Goal: Task Accomplishment & Management: Manage account settings

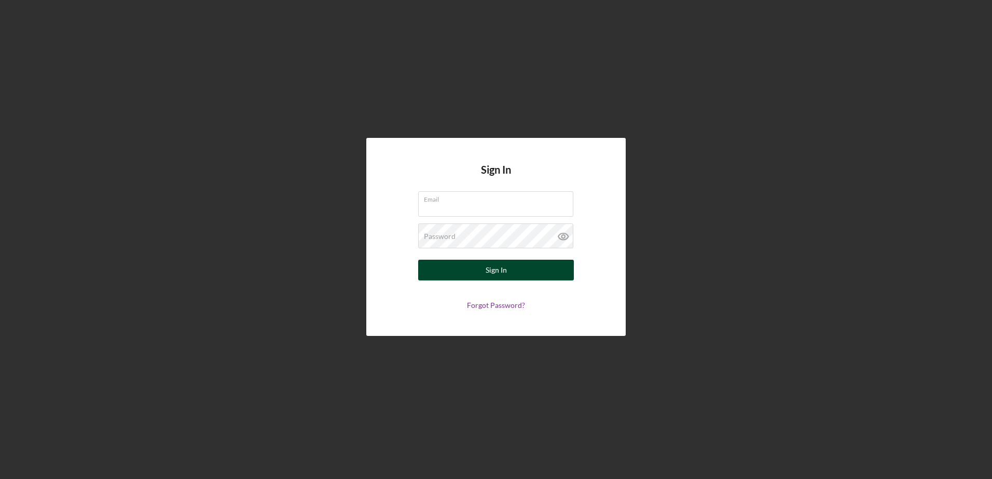
type input "[PERSON_NAME][EMAIL_ADDRESS][PERSON_NAME][DOMAIN_NAME]"
click at [497, 273] on div "Sign In" at bounding box center [496, 270] width 21 height 21
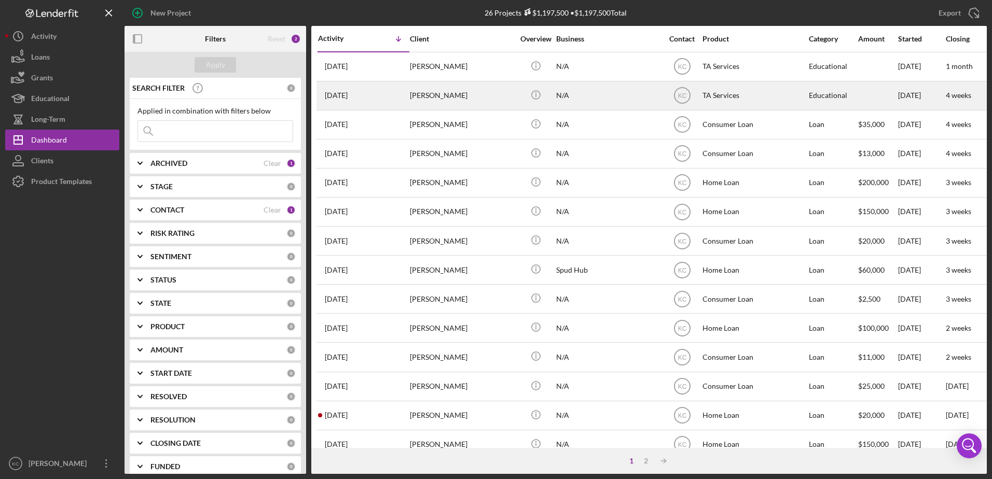
click at [428, 99] on div "[PERSON_NAME]" at bounding box center [462, 95] width 104 height 27
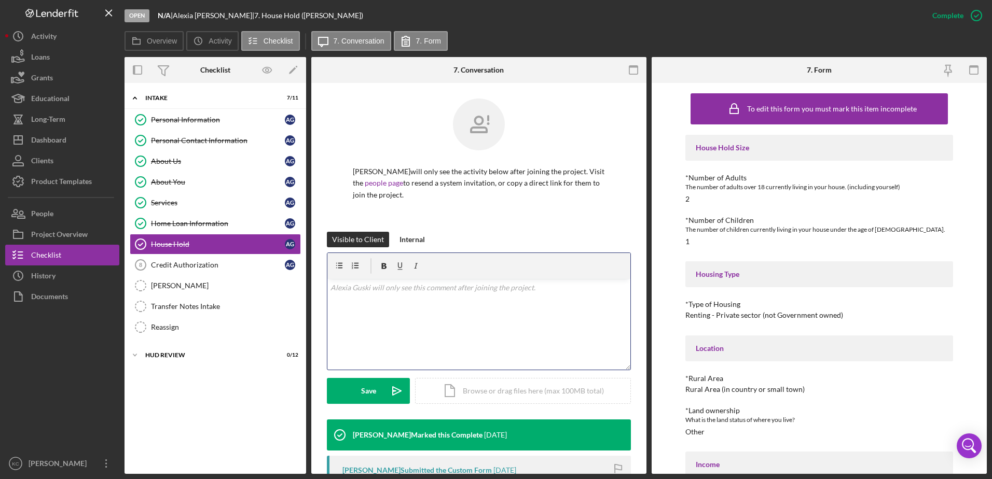
click at [572, 283] on p at bounding box center [478, 287] width 297 height 11
click at [204, 182] on div "About You" at bounding box center [218, 182] width 134 height 8
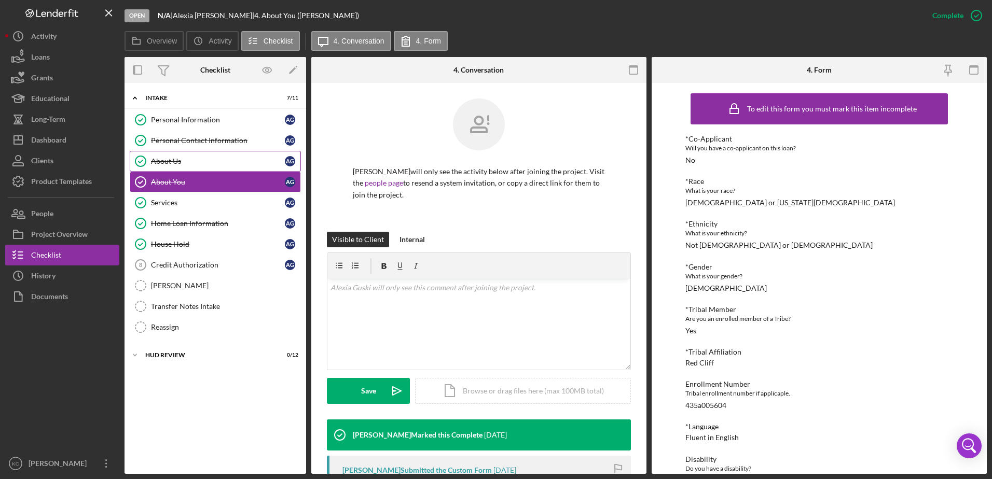
click at [209, 163] on div "About Us" at bounding box center [218, 161] width 134 height 8
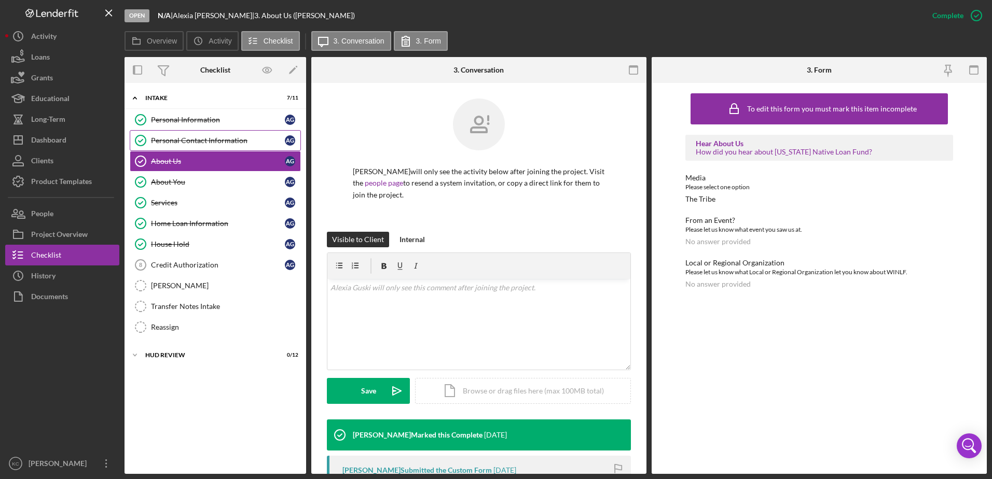
click at [213, 149] on link "Personal Contact Information Personal Contact Information A G" at bounding box center [215, 140] width 171 height 21
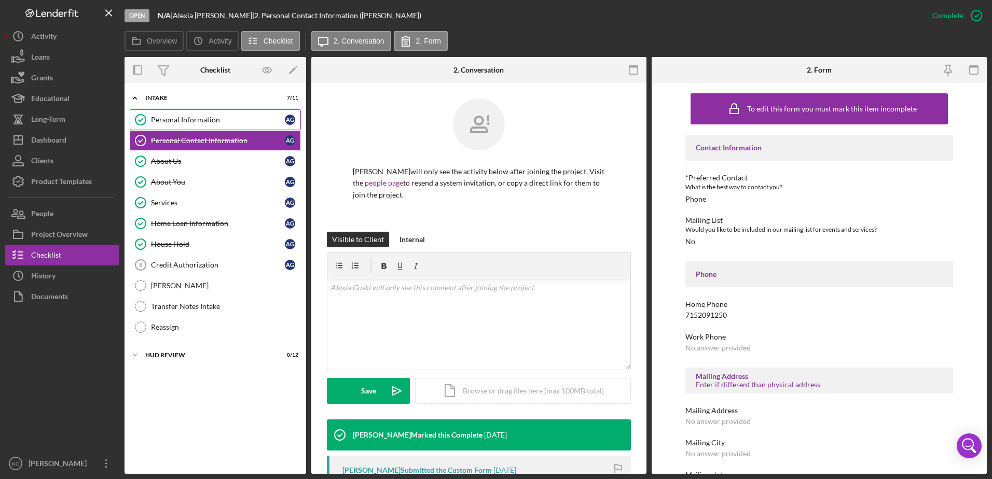
click at [167, 118] on div "Personal Information" at bounding box center [218, 120] width 134 height 8
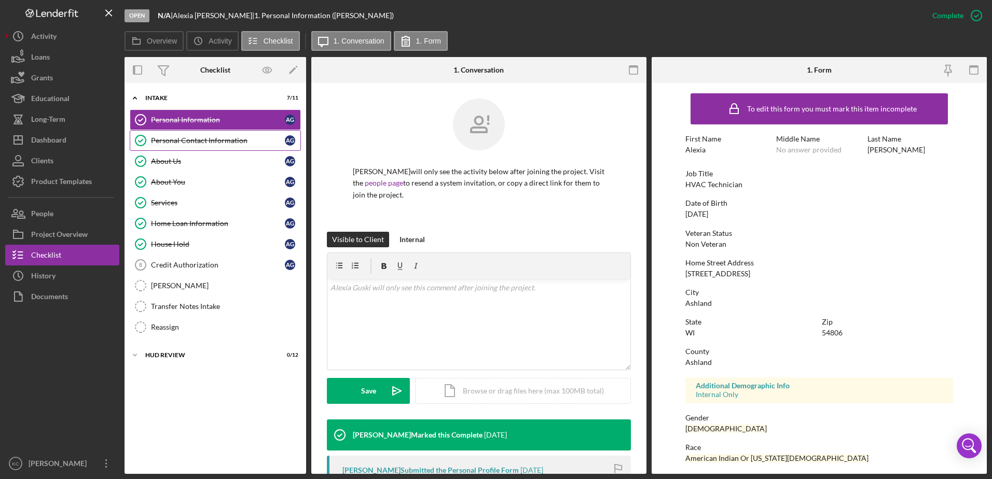
click at [173, 142] on div "Personal Contact Information" at bounding box center [218, 140] width 134 height 8
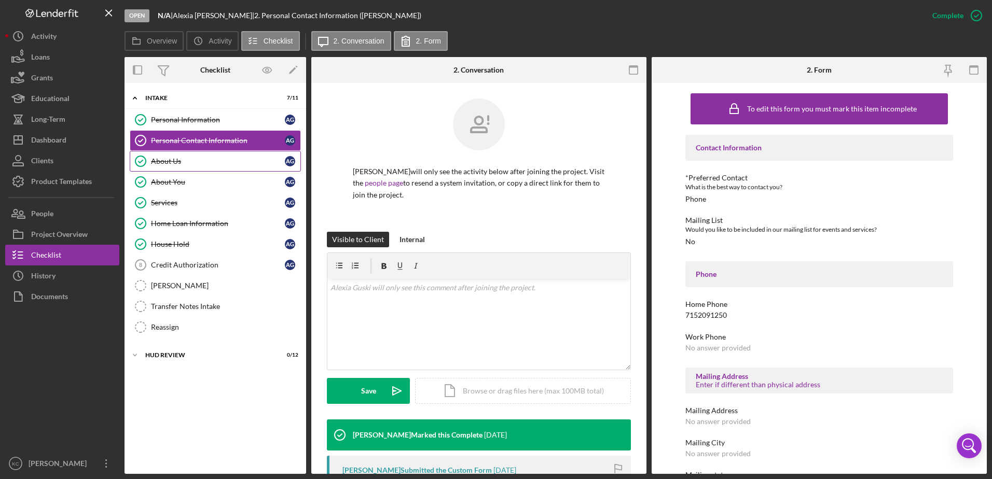
click at [230, 162] on div "About Us" at bounding box center [218, 161] width 134 height 8
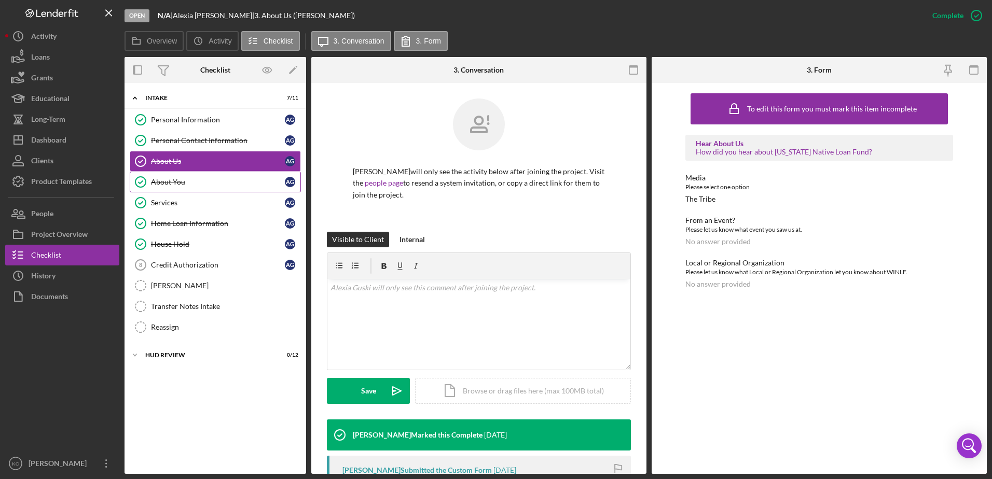
click at [218, 179] on div "About You" at bounding box center [218, 182] width 134 height 8
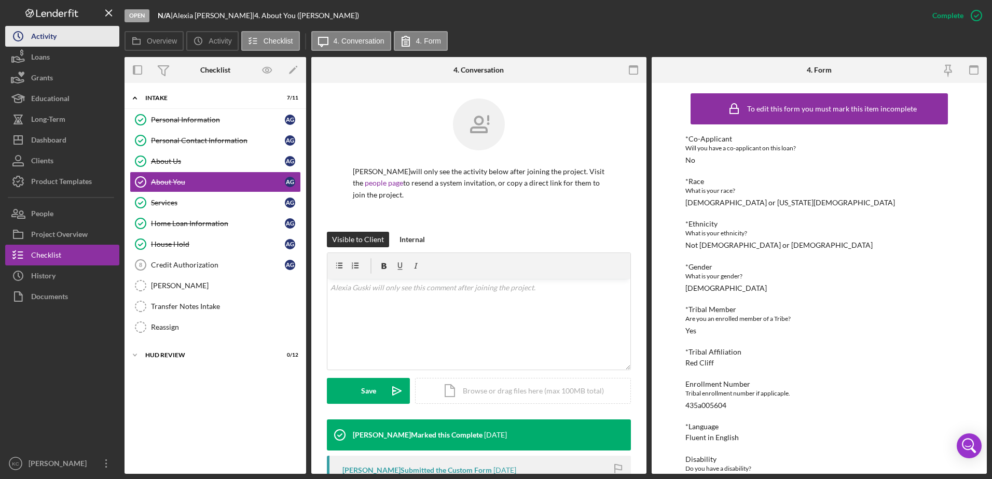
click at [40, 41] on div "Activity" at bounding box center [43, 37] width 25 height 23
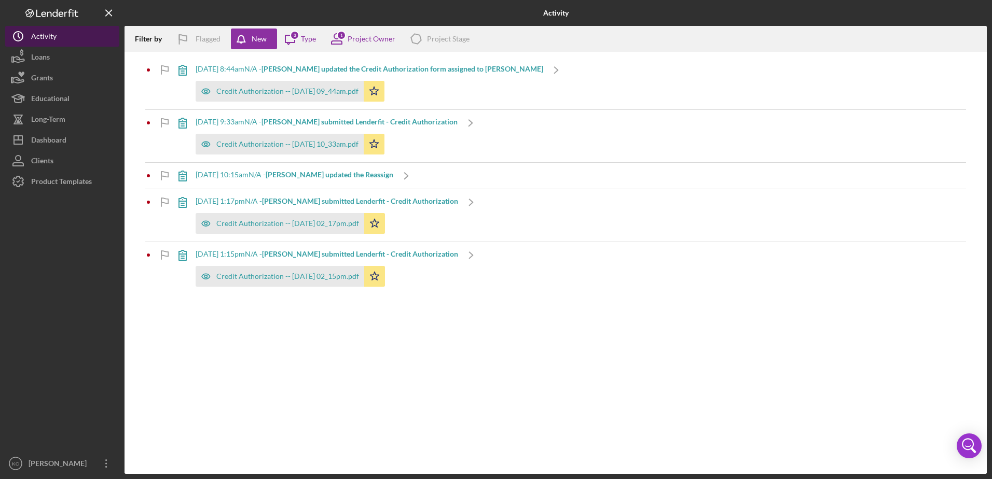
click at [50, 38] on div "Activity" at bounding box center [43, 37] width 25 height 23
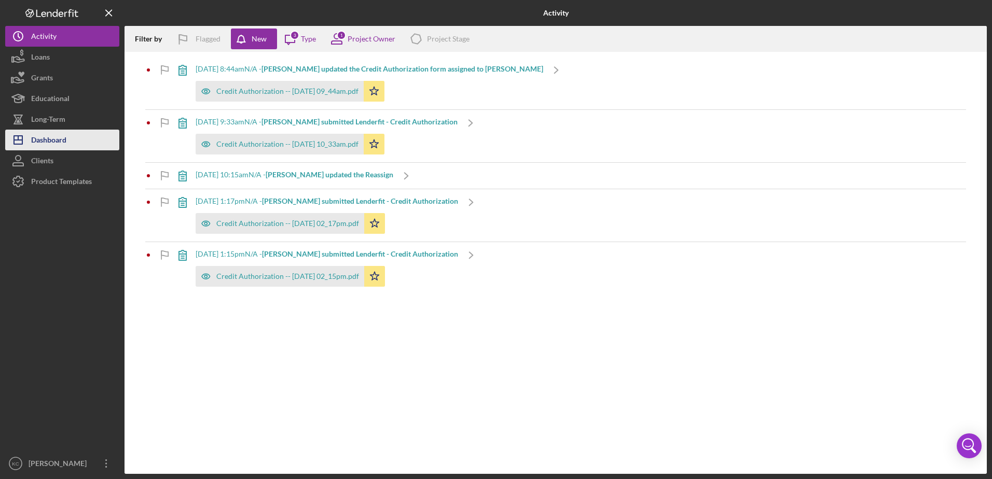
click at [53, 143] on div "Dashboard" at bounding box center [48, 141] width 35 height 23
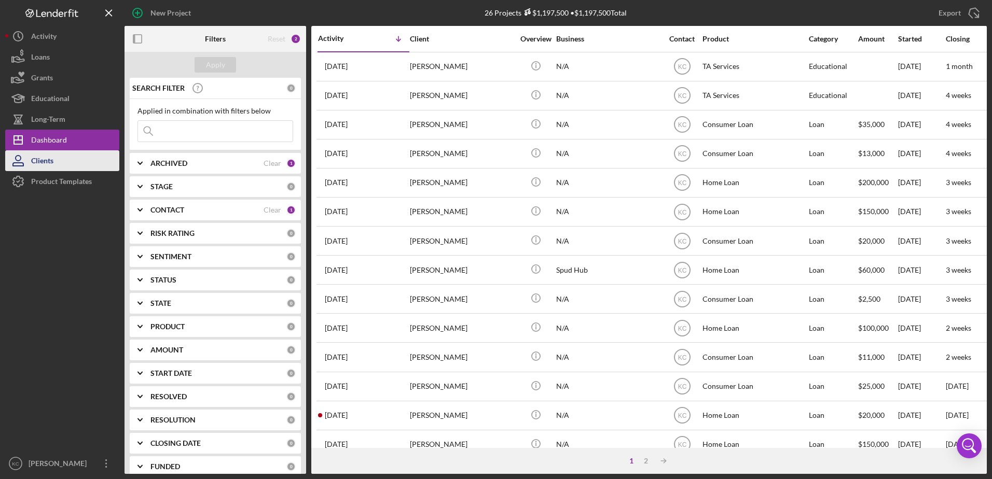
click at [49, 162] on div "Clients" at bounding box center [42, 161] width 22 height 23
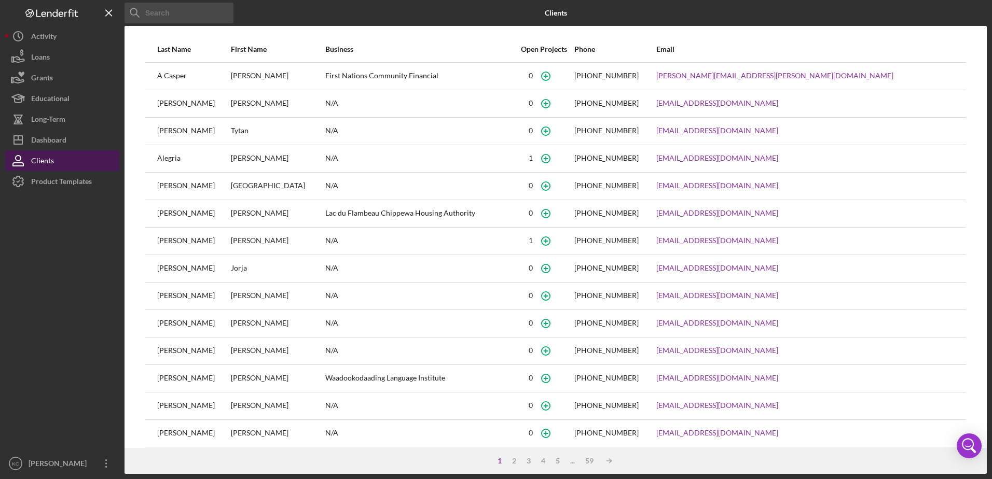
click at [49, 150] on div "Clients" at bounding box center [42, 161] width 23 height 23
click at [56, 147] on div "Dashboard" at bounding box center [48, 141] width 35 height 23
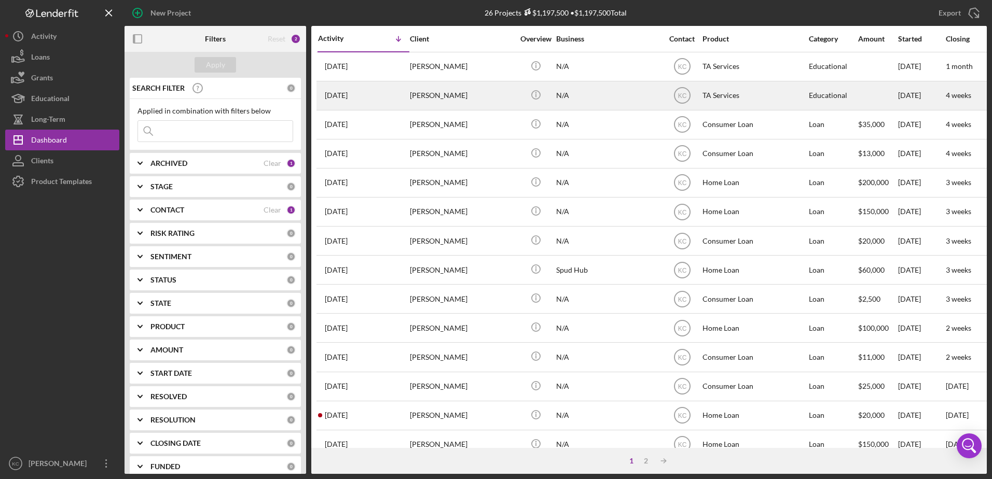
click at [421, 91] on div "[PERSON_NAME]" at bounding box center [462, 95] width 104 height 27
